Goal: Information Seeking & Learning: Learn about a topic

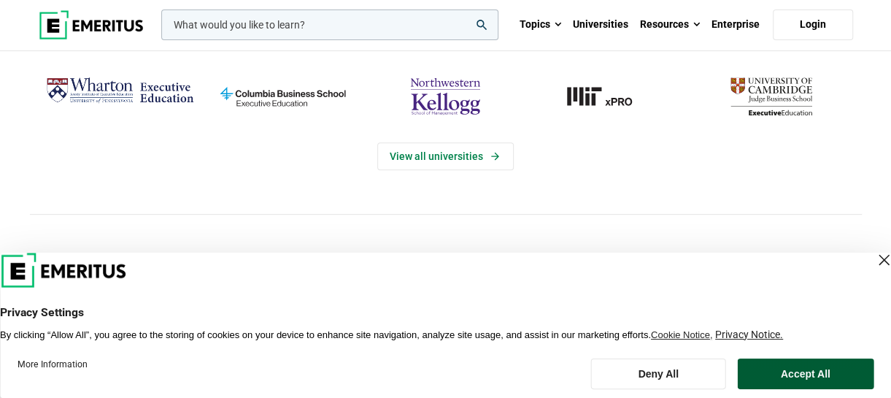
scroll to position [292, 0]
click at [774, 385] on button "Accept All" at bounding box center [805, 373] width 137 height 31
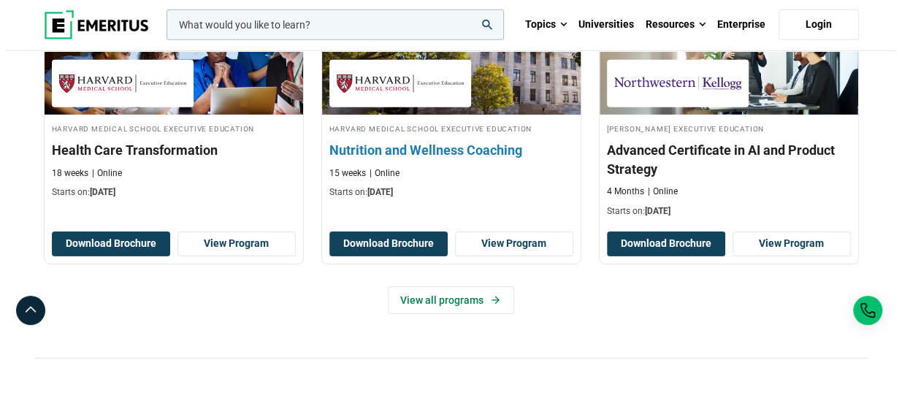
scroll to position [2503, 0]
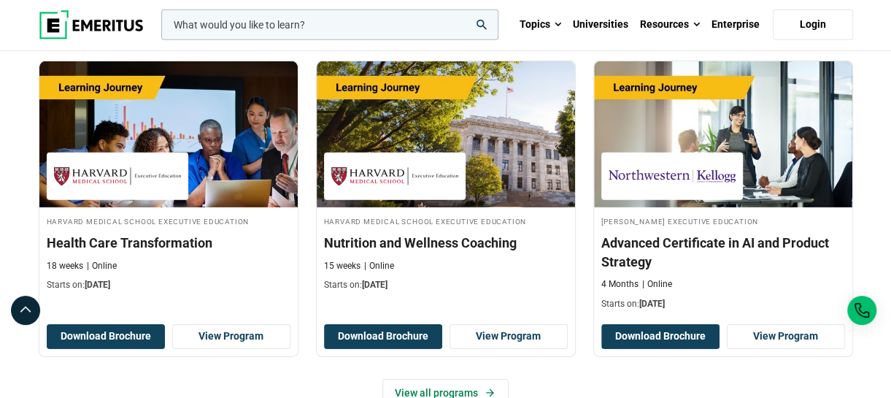
click at [385, 23] on input "woocommerce-product-search-field-0" at bounding box center [329, 24] width 337 height 31
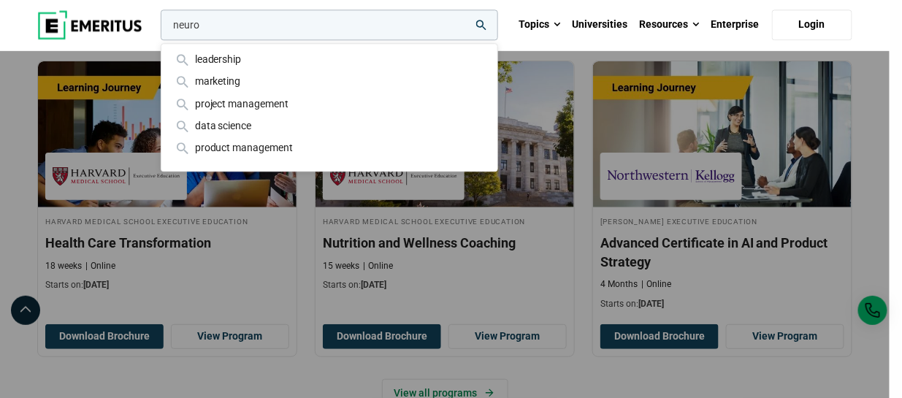
click at [472, 24] on input "neuro" at bounding box center [329, 24] width 337 height 31
type input "neuro"
click at [482, 23] on icon "search" at bounding box center [481, 25] width 10 height 10
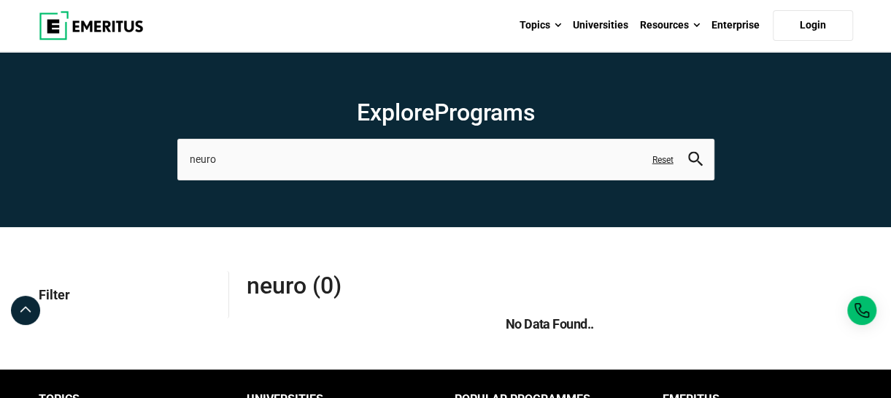
click at [62, 148] on section "Explore Programs neuro leadership marketing project management data science pro…" at bounding box center [445, 139] width 891 height 175
type input "r"
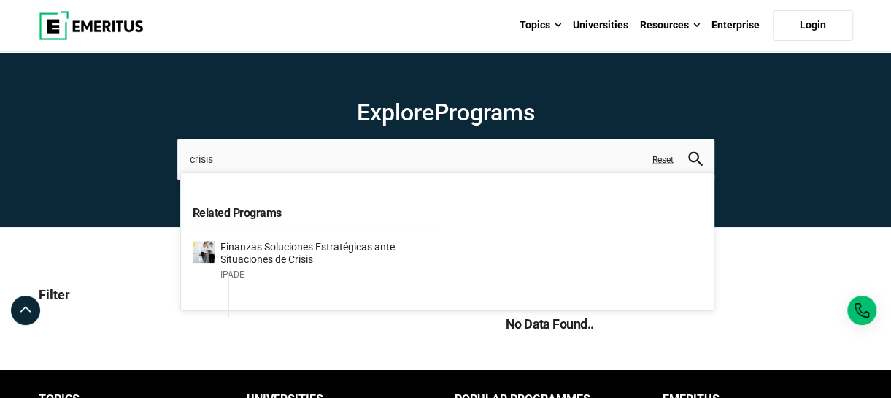
type input "crisis"
click at [694, 154] on icon "search" at bounding box center [695, 158] width 15 height 15
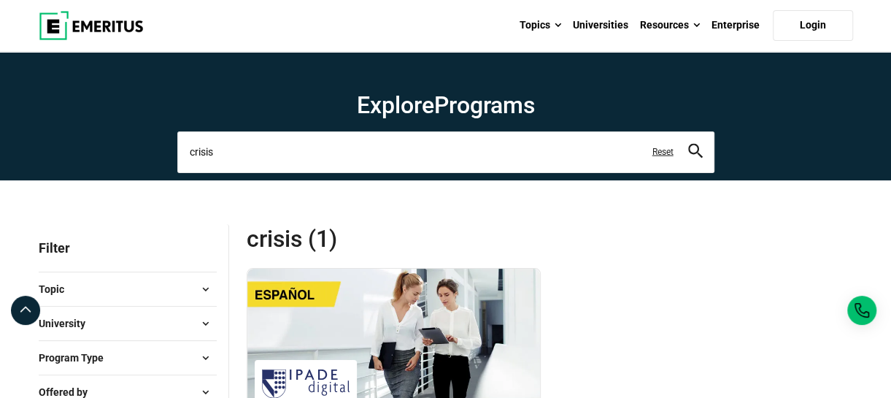
click at [498, 160] on input "crisis" at bounding box center [445, 151] width 537 height 41
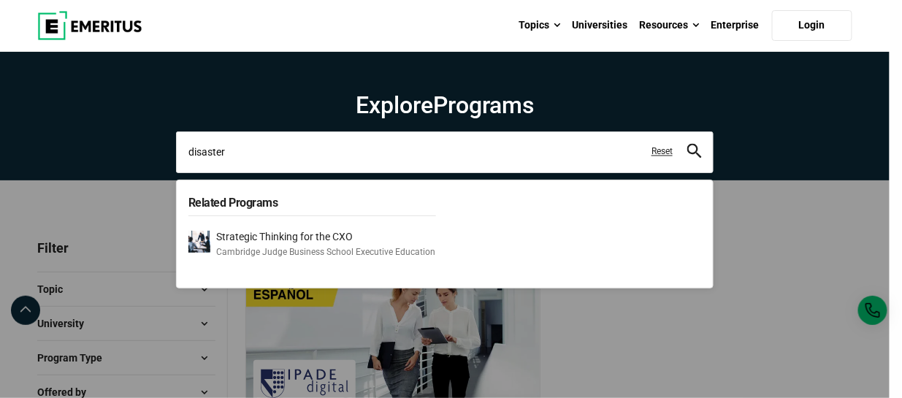
type input "disaster"
click at [696, 153] on icon "search" at bounding box center [694, 151] width 15 height 15
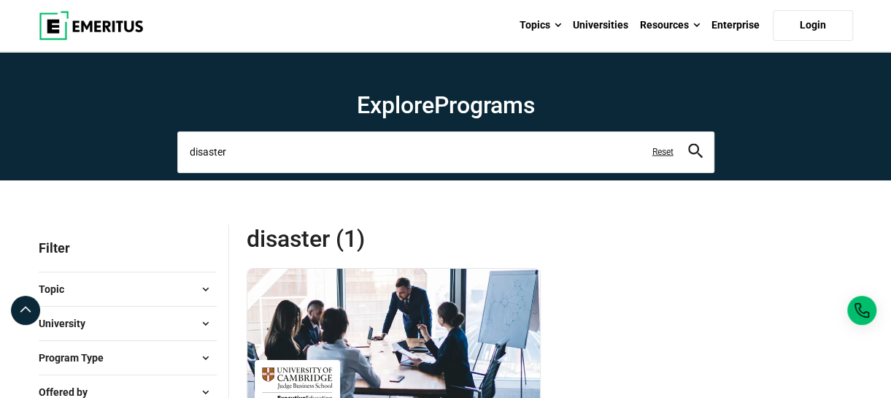
click at [495, 146] on input "disaster" at bounding box center [445, 151] width 537 height 41
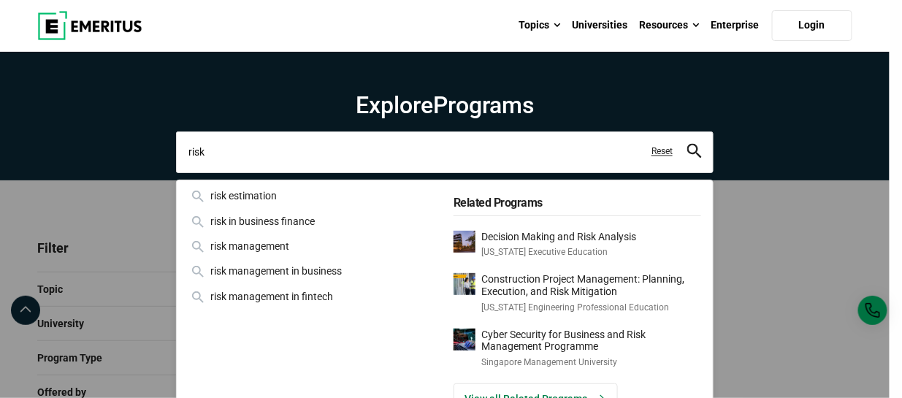
type input "risk"
click at [692, 145] on icon "search" at bounding box center [694, 151] width 15 height 15
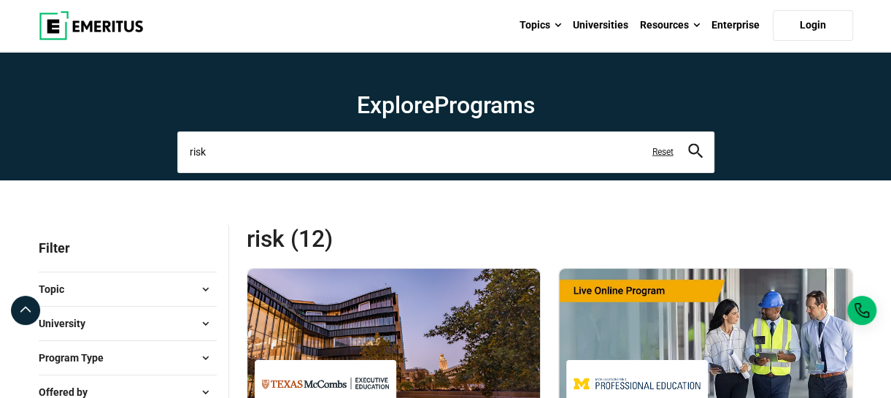
click at [572, 150] on input "risk" at bounding box center [445, 151] width 537 height 41
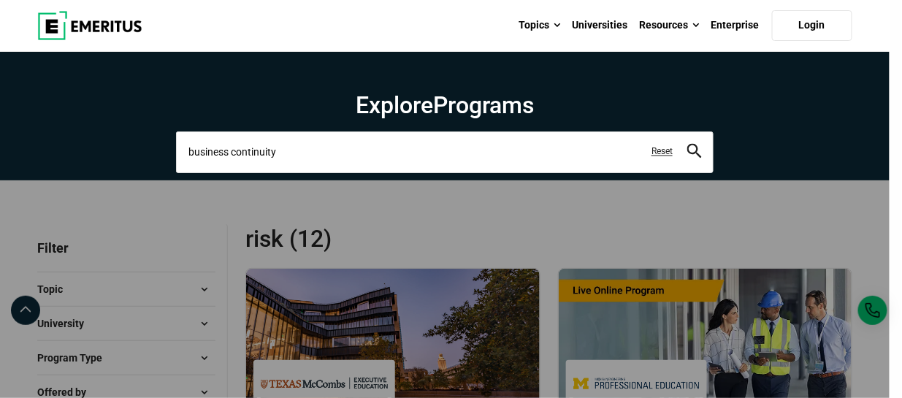
type input "business continuity"
click at [687, 144] on button "search" at bounding box center [694, 152] width 15 height 17
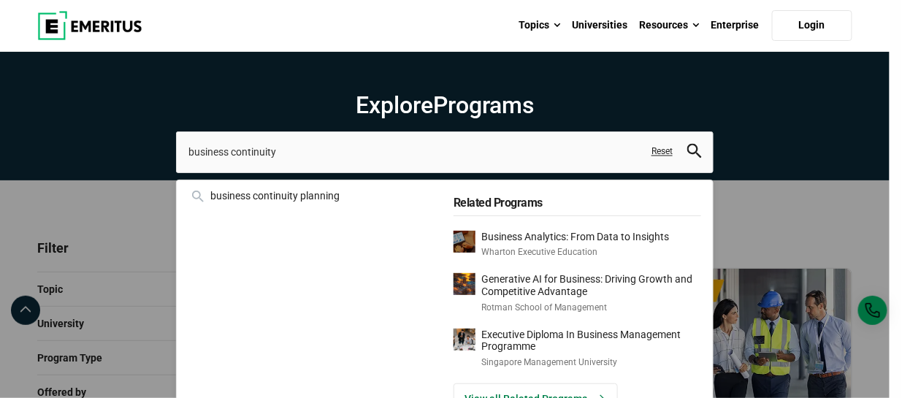
click at [692, 150] on icon "search" at bounding box center [694, 151] width 15 height 15
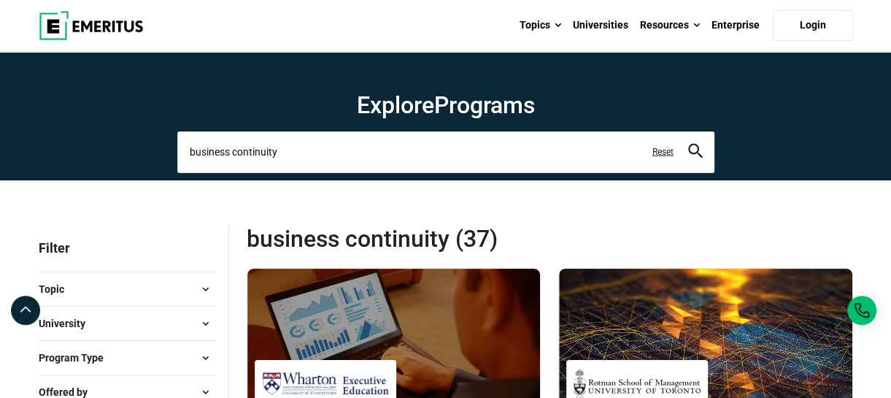
click at [590, 147] on input "business continuity" at bounding box center [445, 151] width 537 height 41
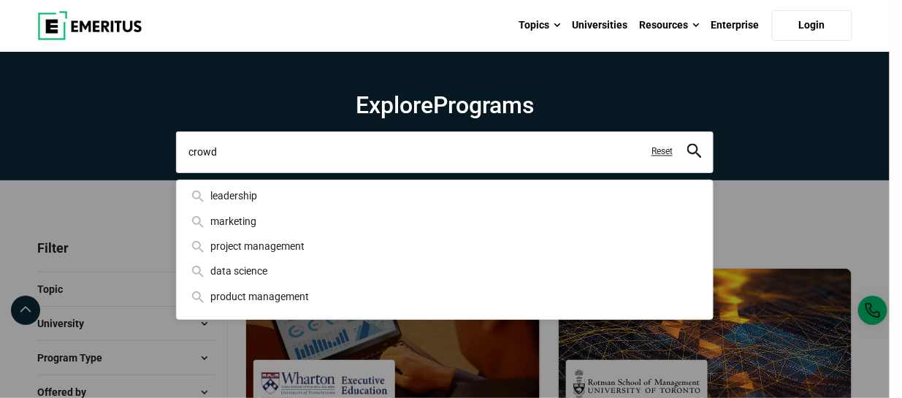
type input "crowd"
click at [691, 149] on icon "search" at bounding box center [694, 151] width 15 height 15
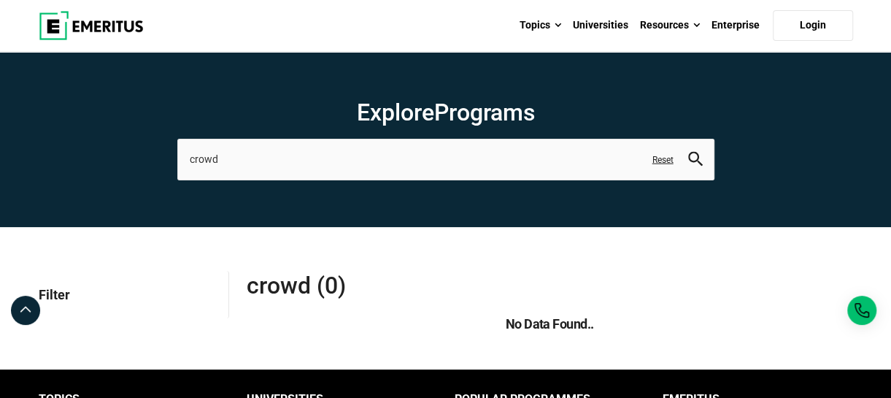
click at [667, 163] on link "Reset" at bounding box center [663, 159] width 21 height 12
